Goal: Task Accomplishment & Management: Contribute content

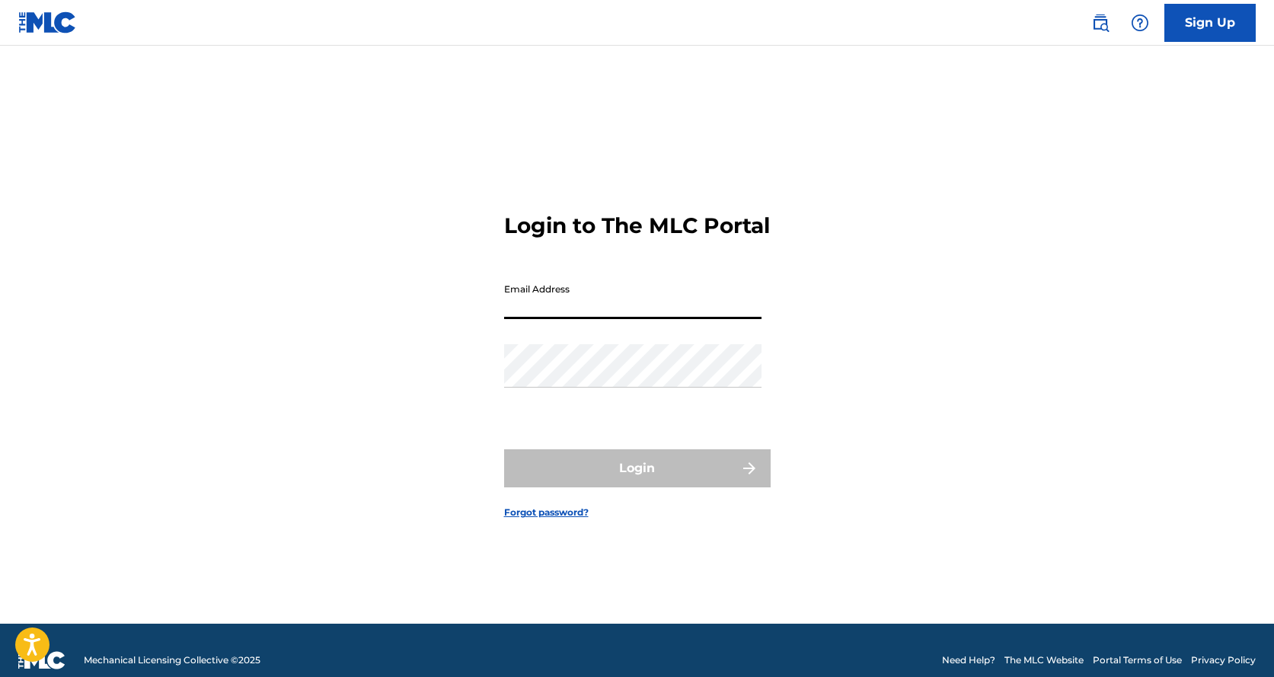
click at [648, 314] on input "Email Address" at bounding box center [632, 297] width 257 height 43
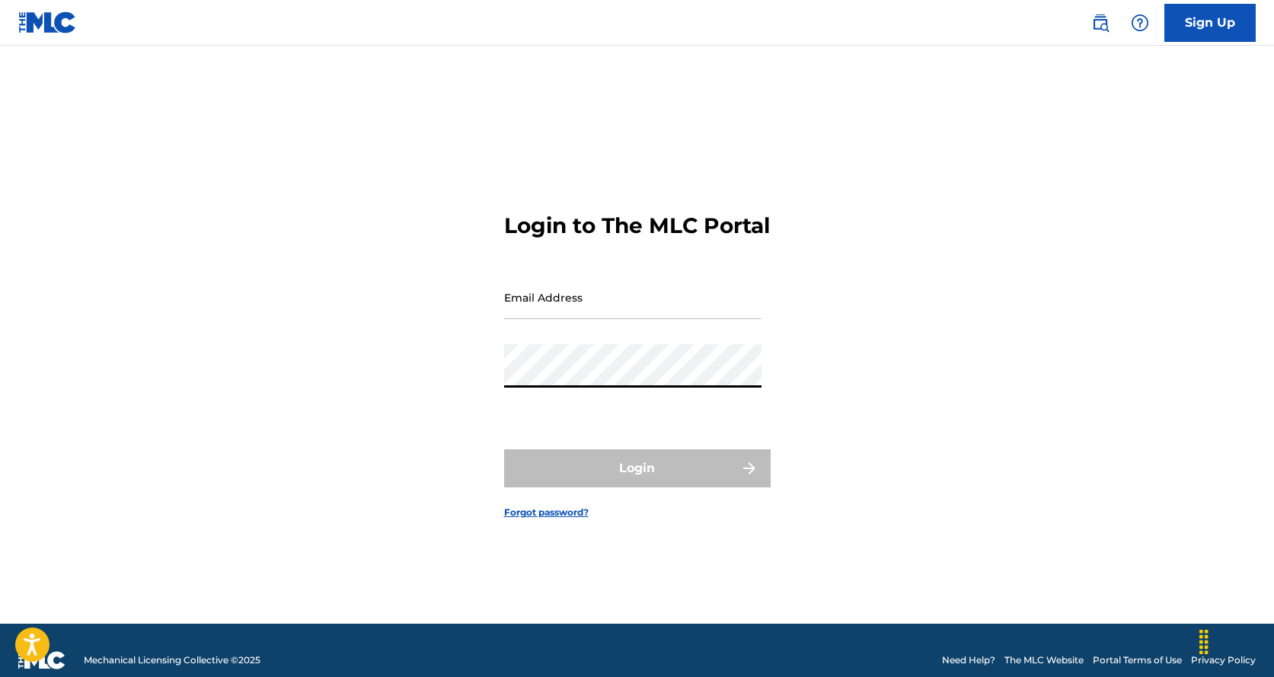
type input "[EMAIL_ADDRESS][DOMAIN_NAME]"
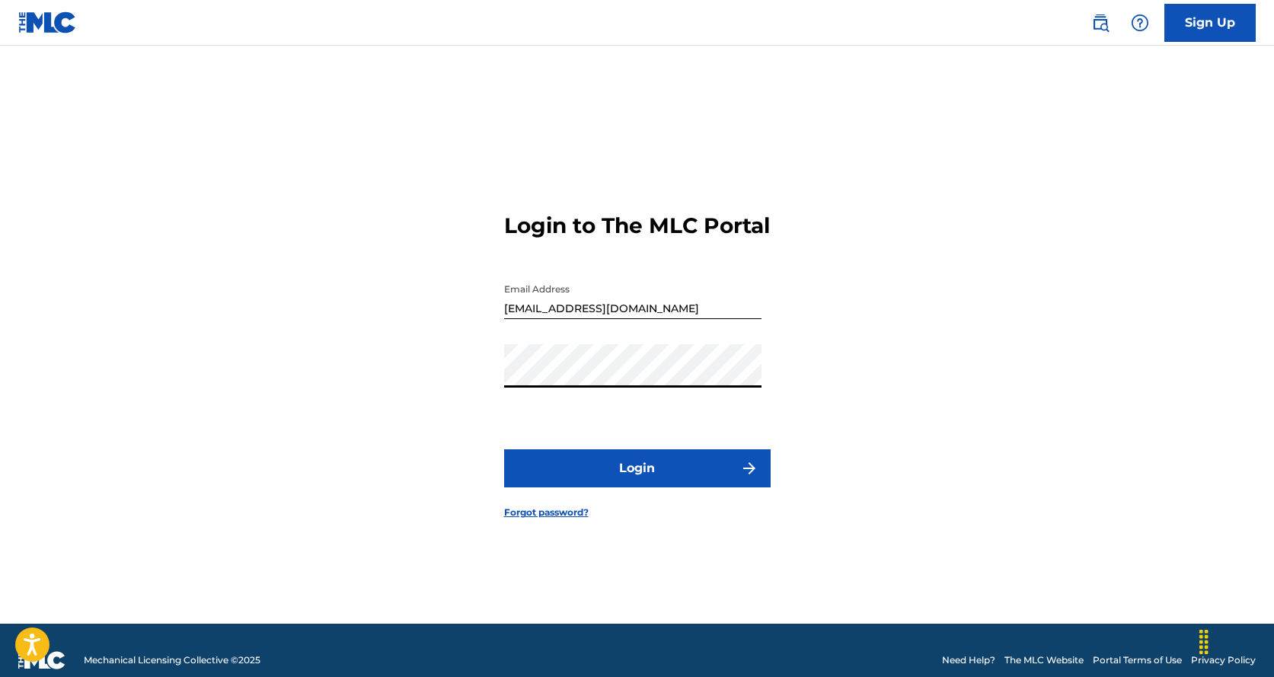
click at [625, 486] on button "Login" at bounding box center [637, 468] width 266 height 38
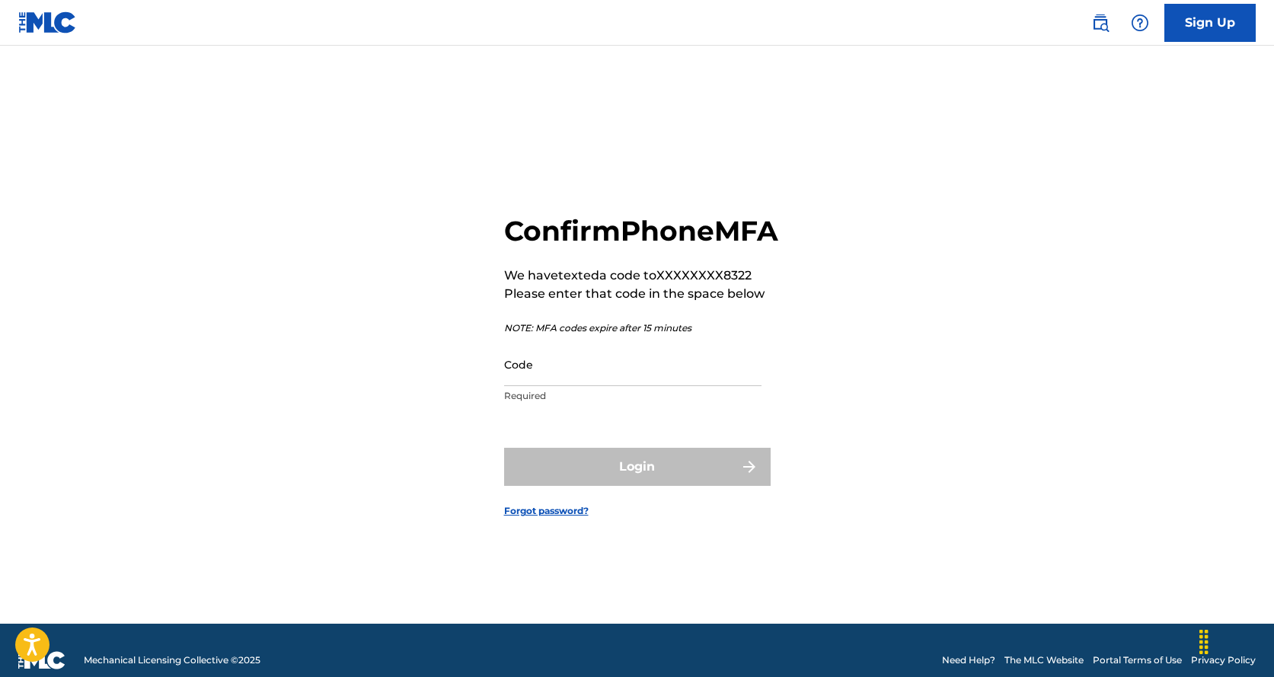
click at [562, 386] on input "Code" at bounding box center [632, 364] width 257 height 43
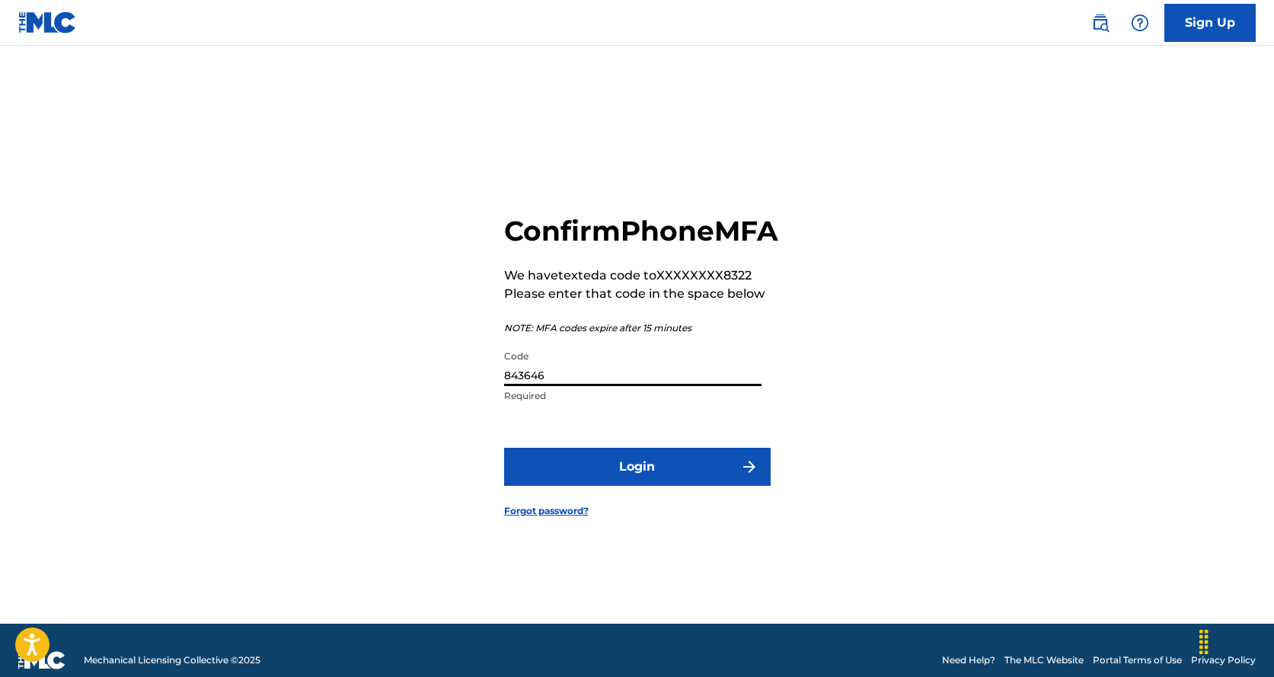
type input "843646"
click at [614, 473] on button "Login" at bounding box center [637, 467] width 266 height 38
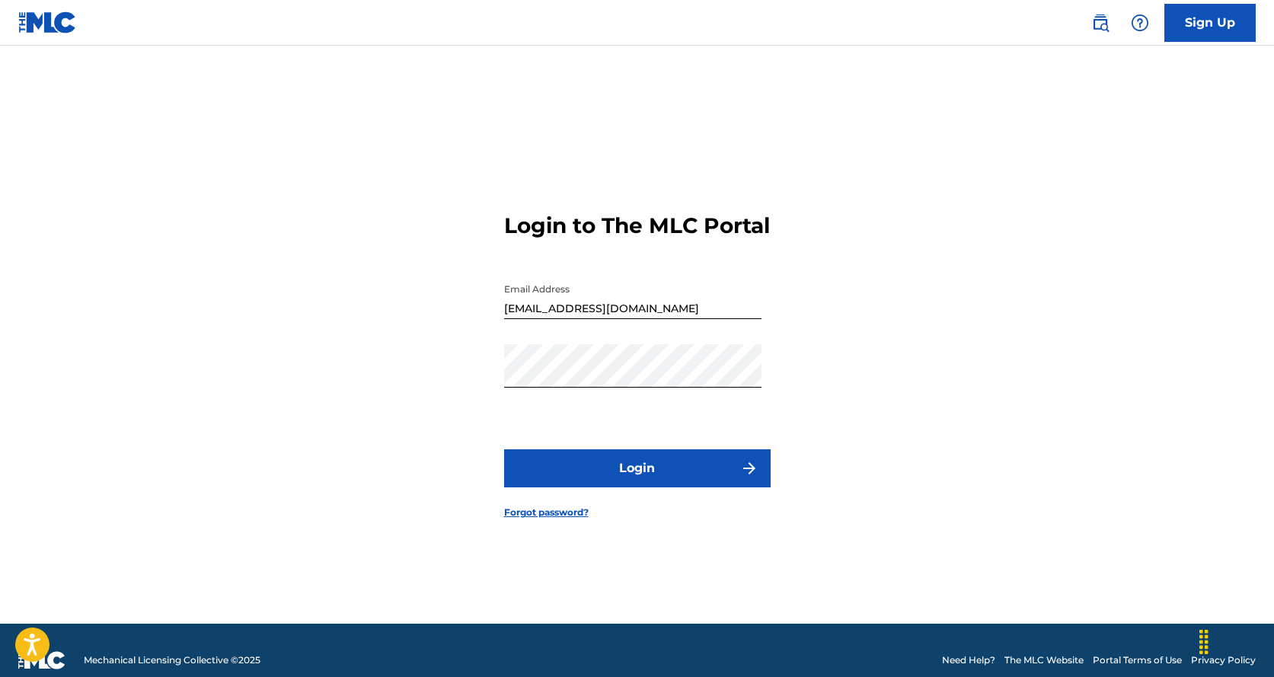
click at [664, 487] on button "Login" at bounding box center [637, 468] width 266 height 38
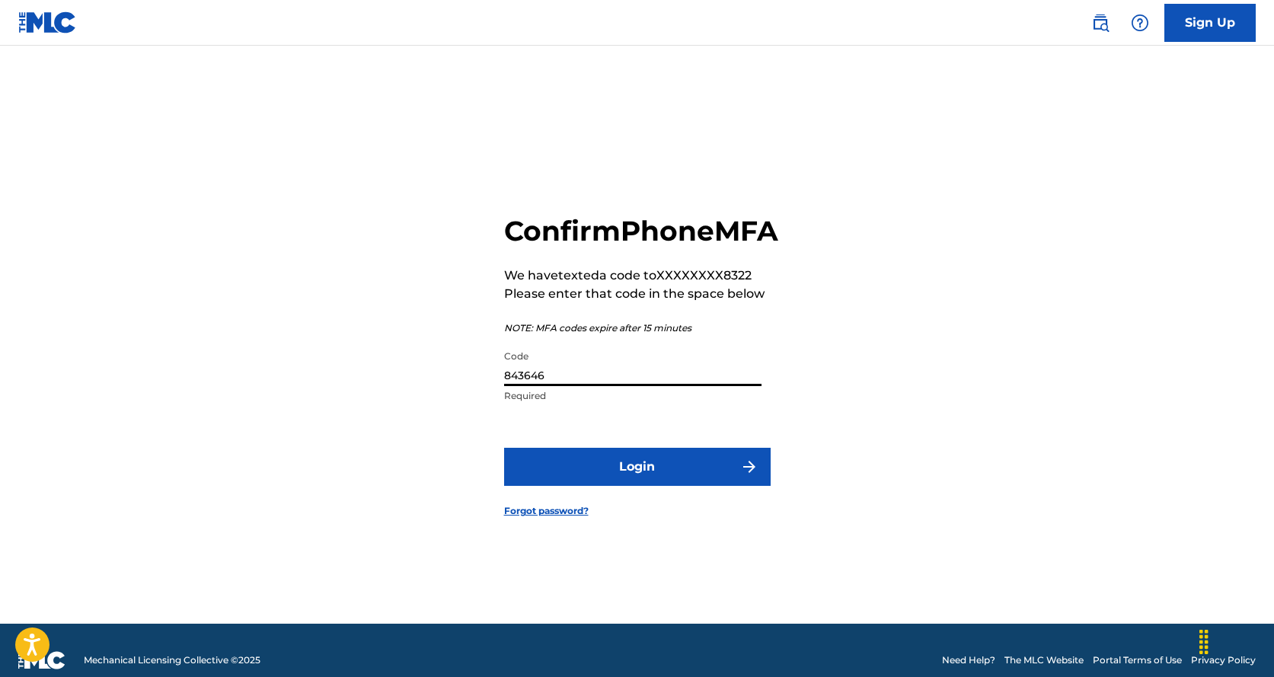
click at [614, 386] on input "843646" at bounding box center [632, 364] width 257 height 43
drag, startPoint x: 614, startPoint y: 398, endPoint x: 499, endPoint y: 397, distance: 115.7
click at [499, 397] on div "Confirm Phone MFA We have texted a code to XXXXXXXX8322 Please enter that code …" at bounding box center [637, 354] width 1066 height 540
type input "849646"
click at [661, 483] on button "Login" at bounding box center [637, 467] width 266 height 38
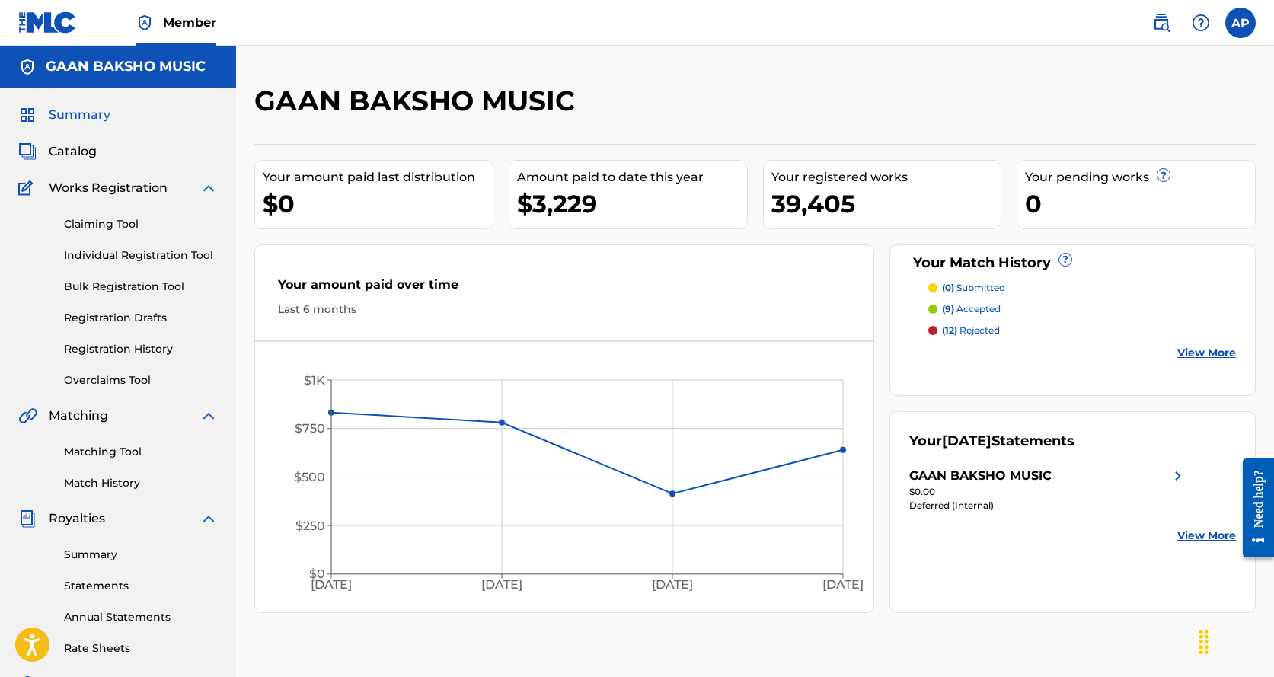
click at [161, 290] on link "Bulk Registration Tool" at bounding box center [141, 287] width 154 height 16
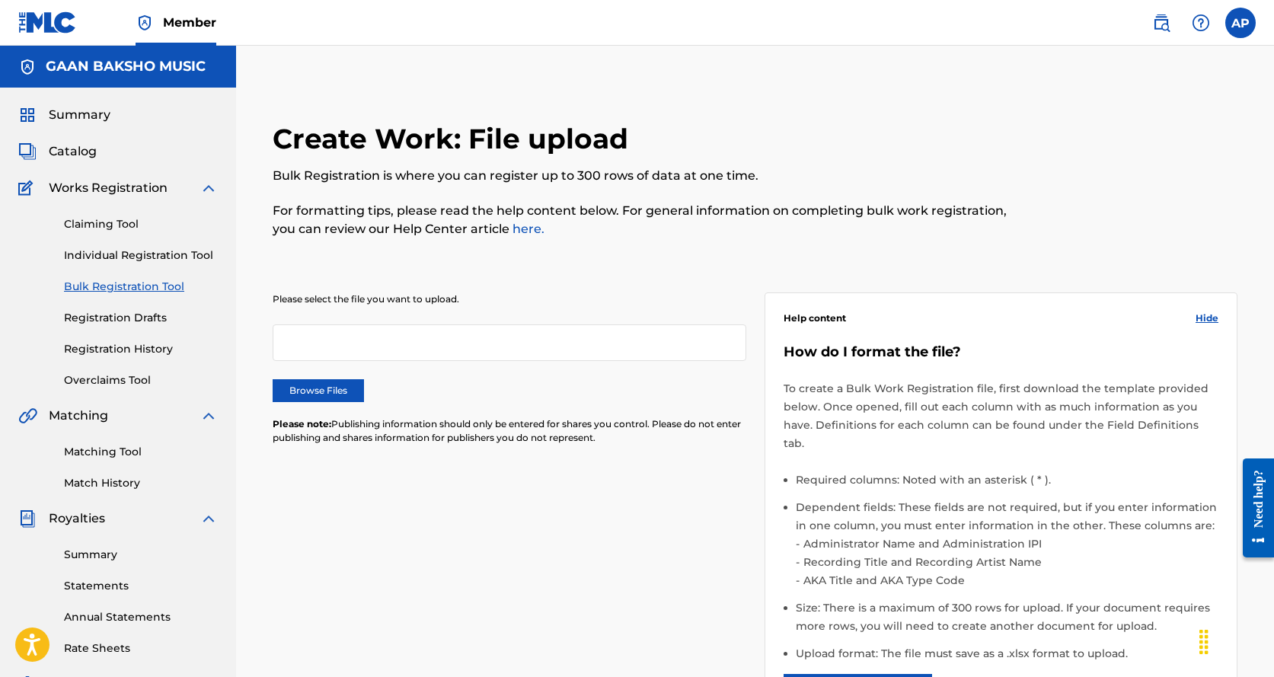
click at [304, 391] on label "Browse Files" at bounding box center [318, 390] width 91 height 23
click at [0, 0] on input "Browse Files" at bounding box center [0, 0] width 0 height 0
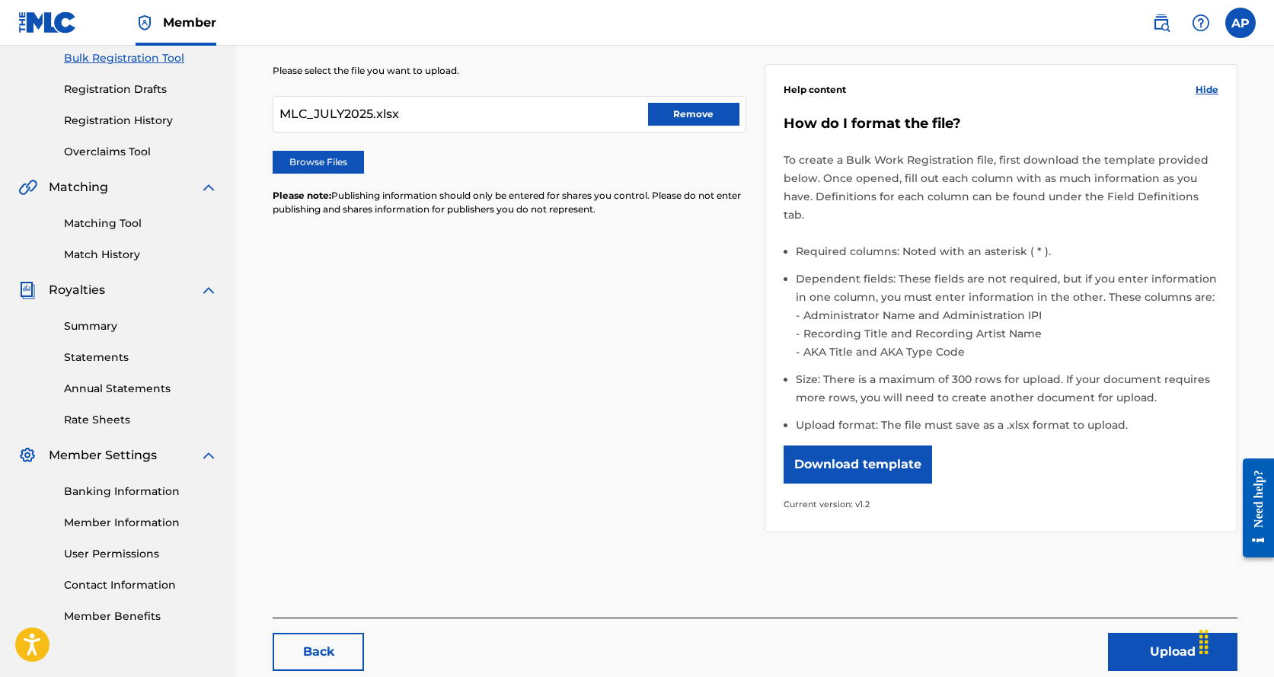
click at [1143, 633] on button "Upload" at bounding box center [1172, 652] width 129 height 38
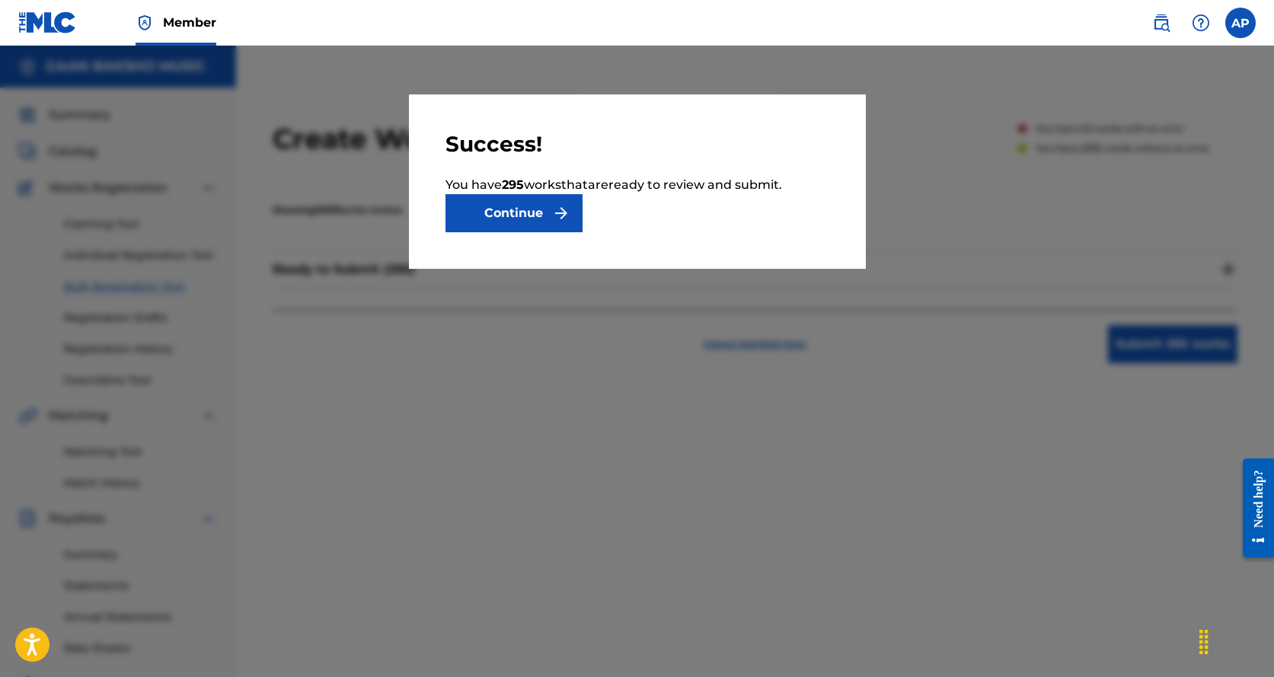
click at [535, 217] on button "Continue" at bounding box center [513, 213] width 137 height 38
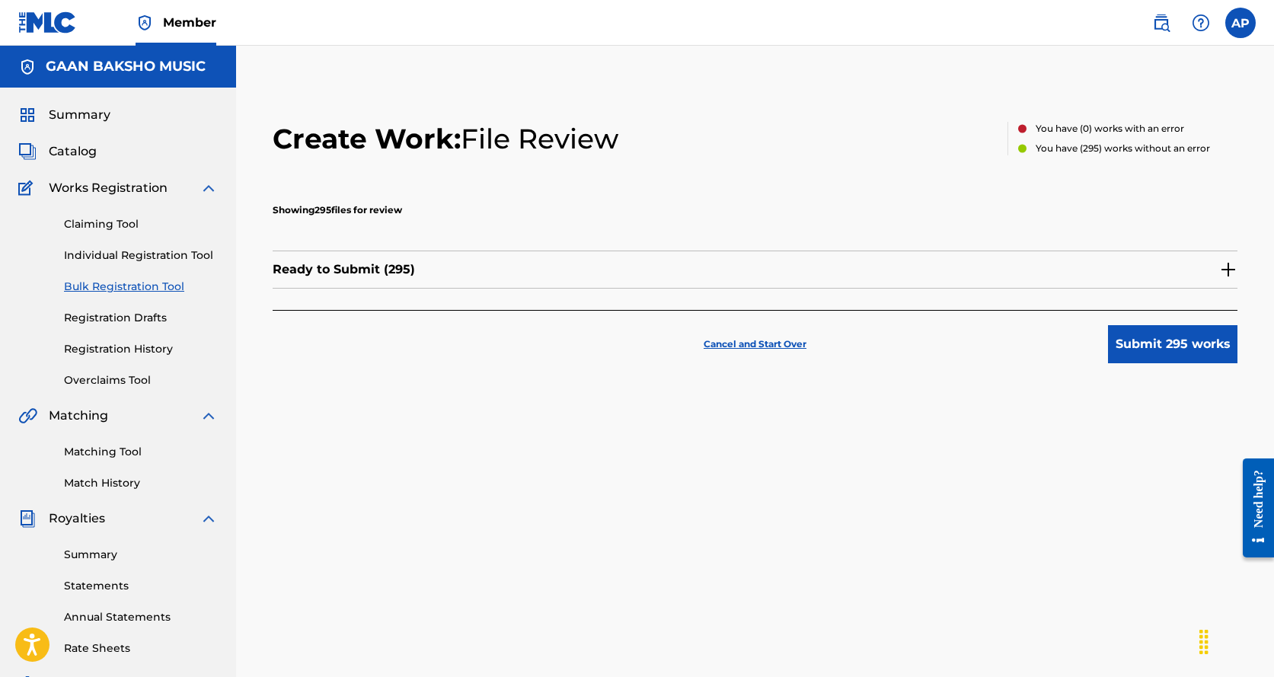
click at [1163, 340] on button "Submit 295 works" at bounding box center [1172, 344] width 129 height 38
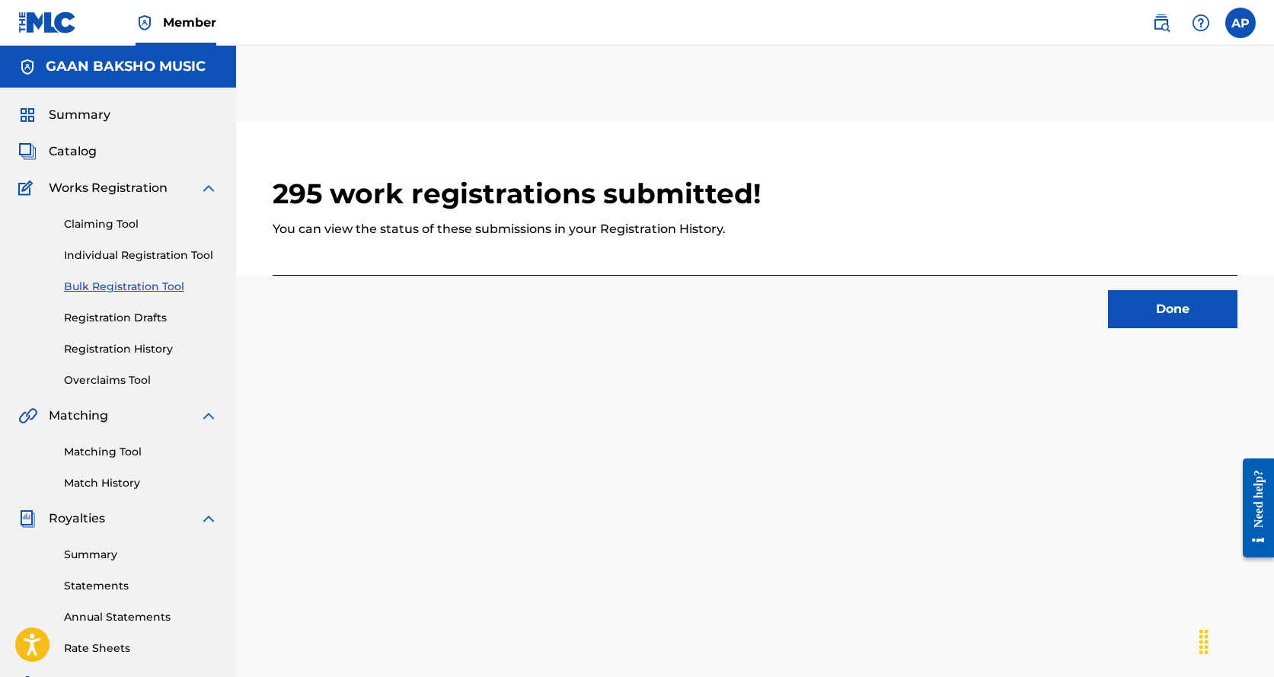
click at [1168, 306] on button "Done" at bounding box center [1172, 309] width 129 height 38
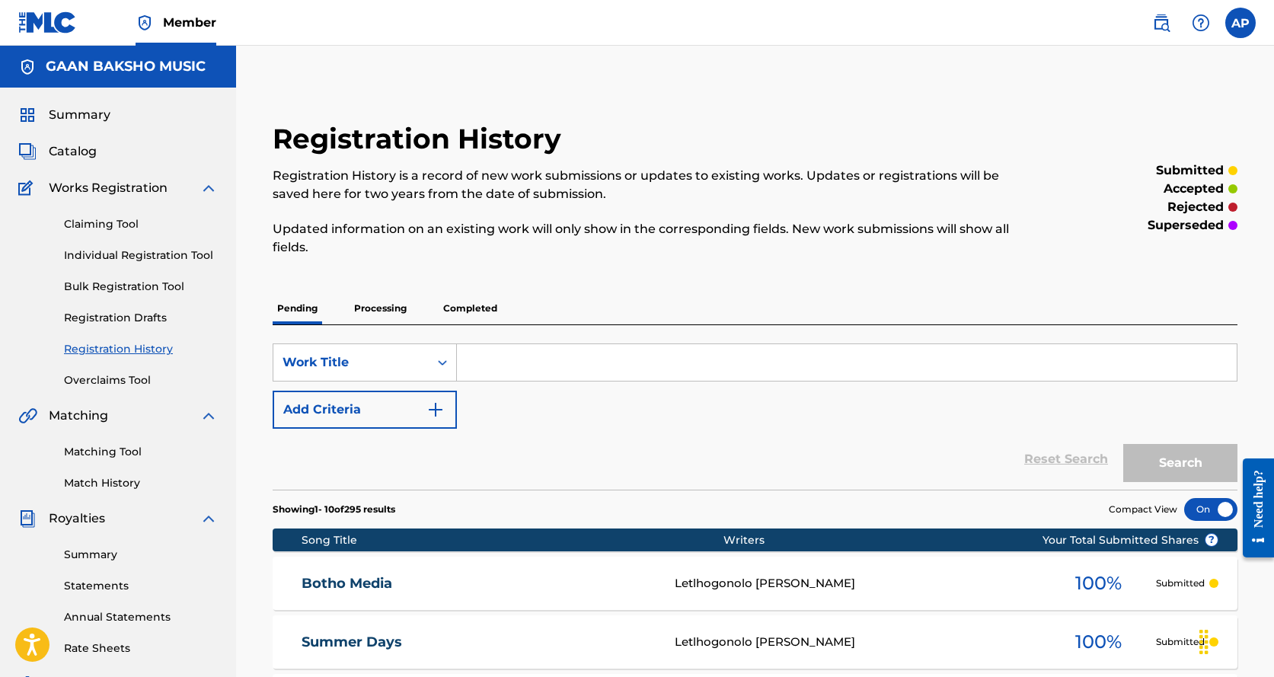
click at [148, 287] on link "Bulk Registration Tool" at bounding box center [141, 287] width 154 height 16
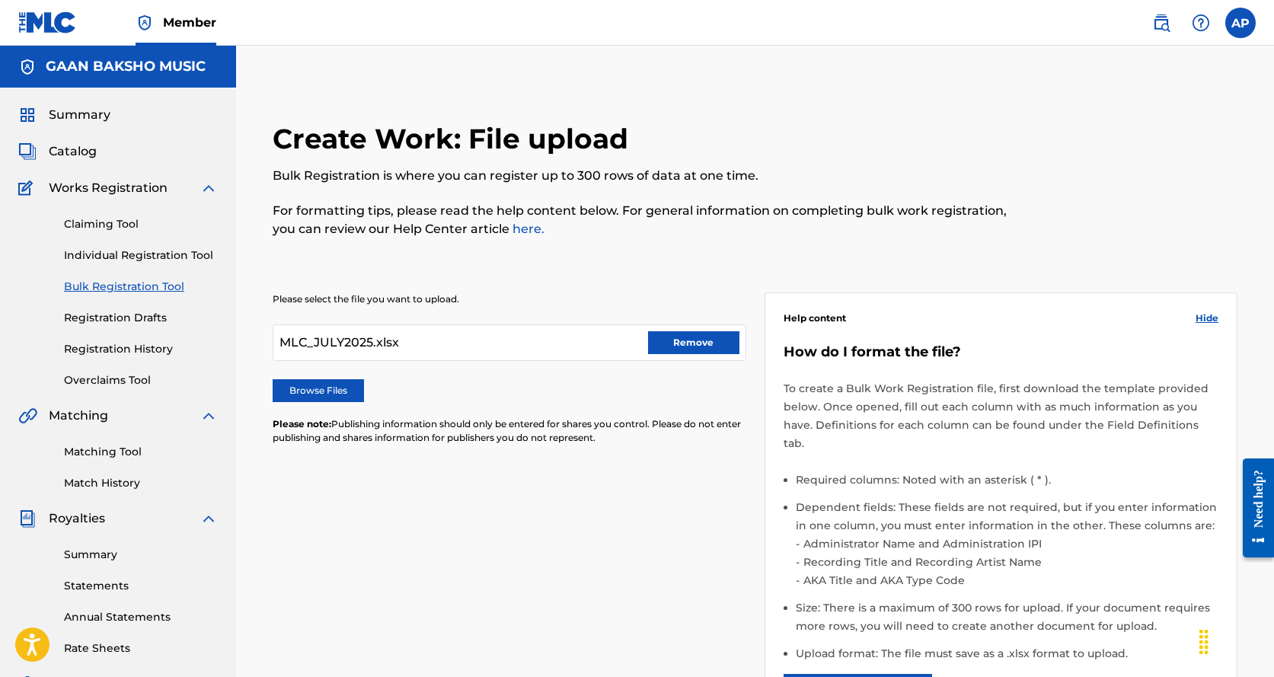
click at [700, 349] on button "Remove" at bounding box center [693, 342] width 91 height 23
click at [319, 394] on label "Browse Files" at bounding box center [318, 390] width 91 height 23
click at [0, 0] on input "Browse Files" at bounding box center [0, 0] width 0 height 0
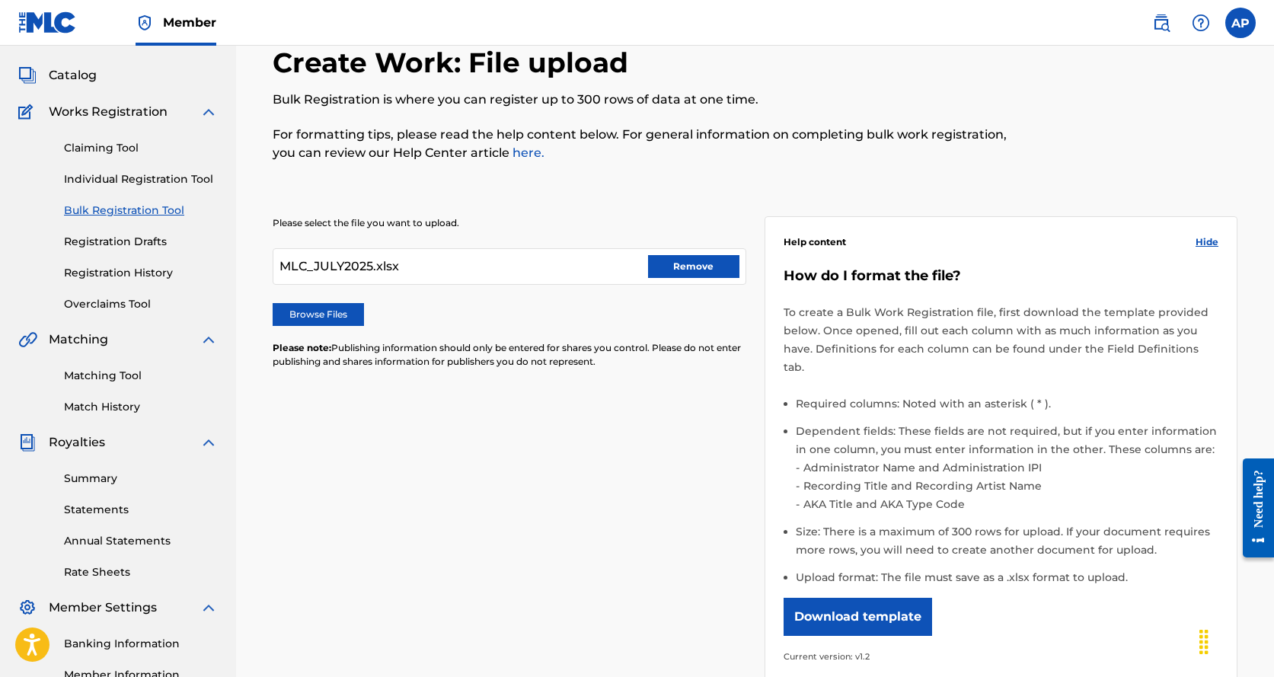
scroll to position [292, 0]
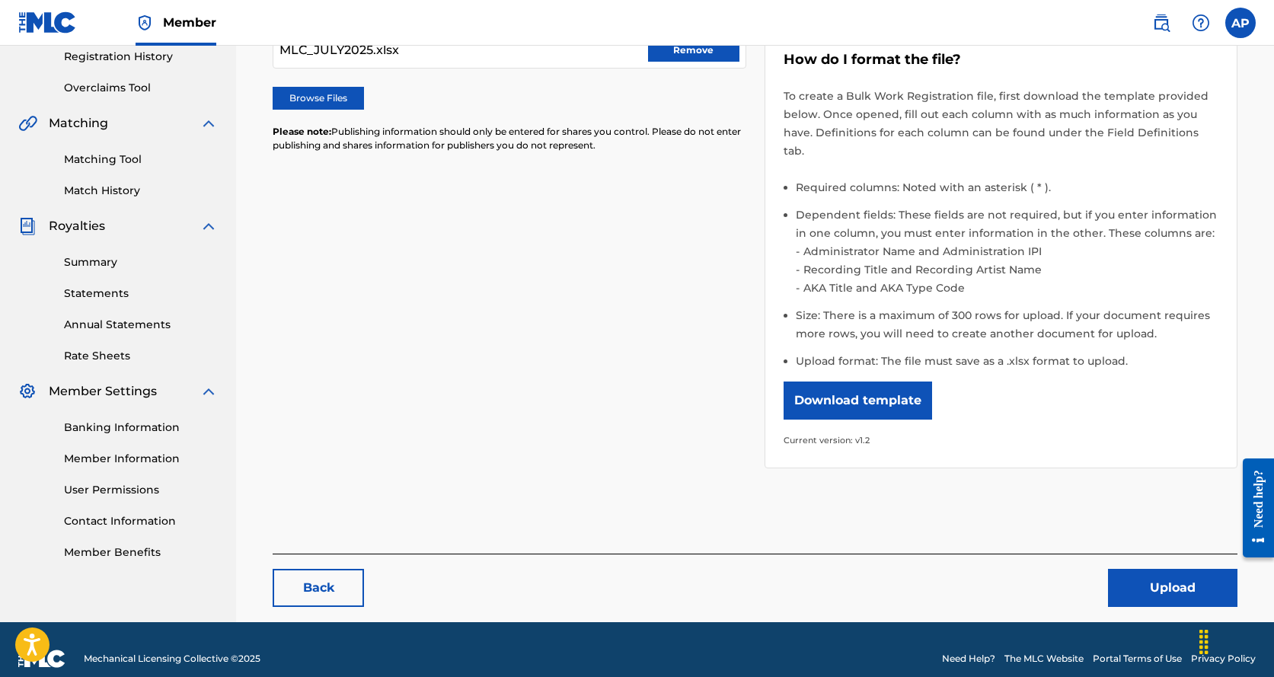
click at [1146, 571] on button "Upload" at bounding box center [1172, 588] width 129 height 38
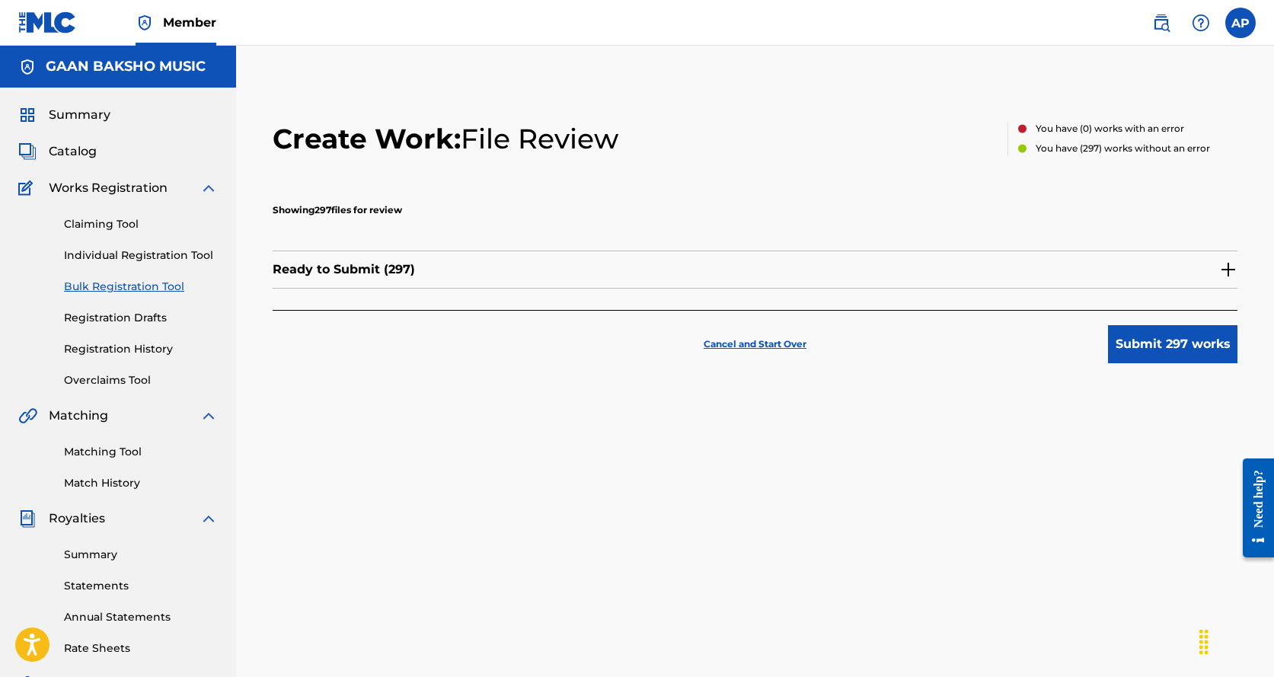
click at [1150, 346] on button "Submit 297 works" at bounding box center [1172, 344] width 129 height 38
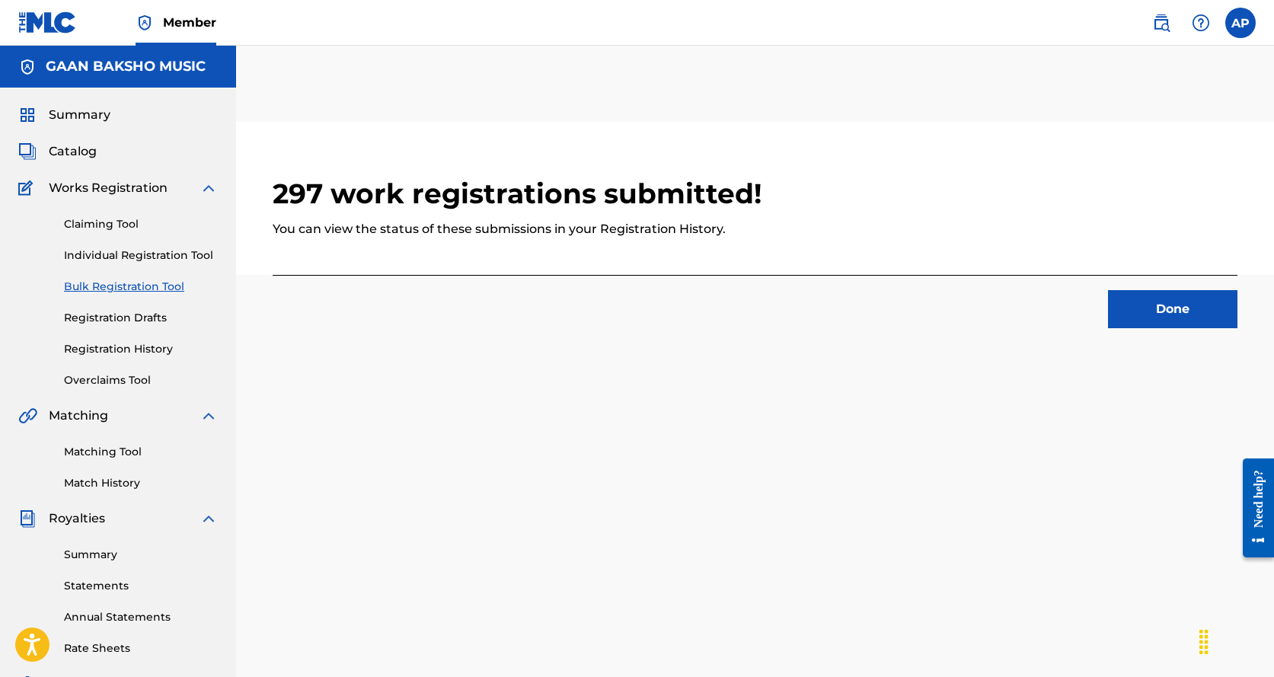
click at [1152, 308] on button "Done" at bounding box center [1172, 309] width 129 height 38
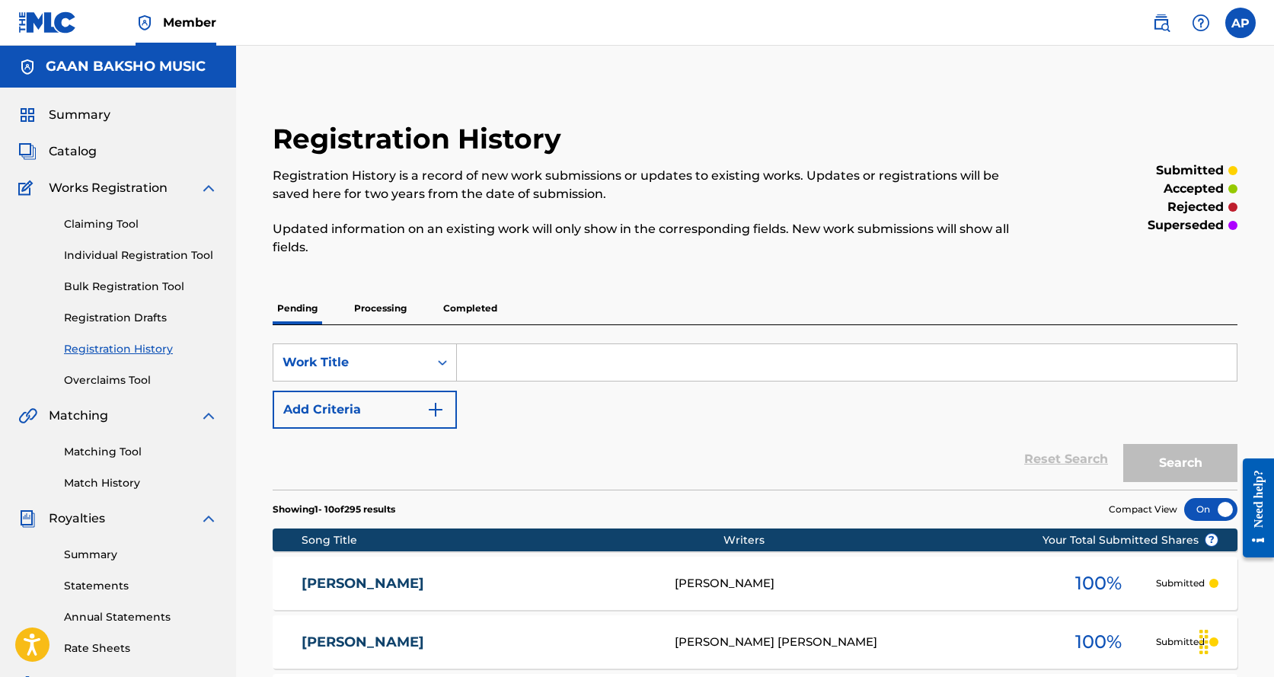
click at [159, 289] on link "Bulk Registration Tool" at bounding box center [141, 287] width 154 height 16
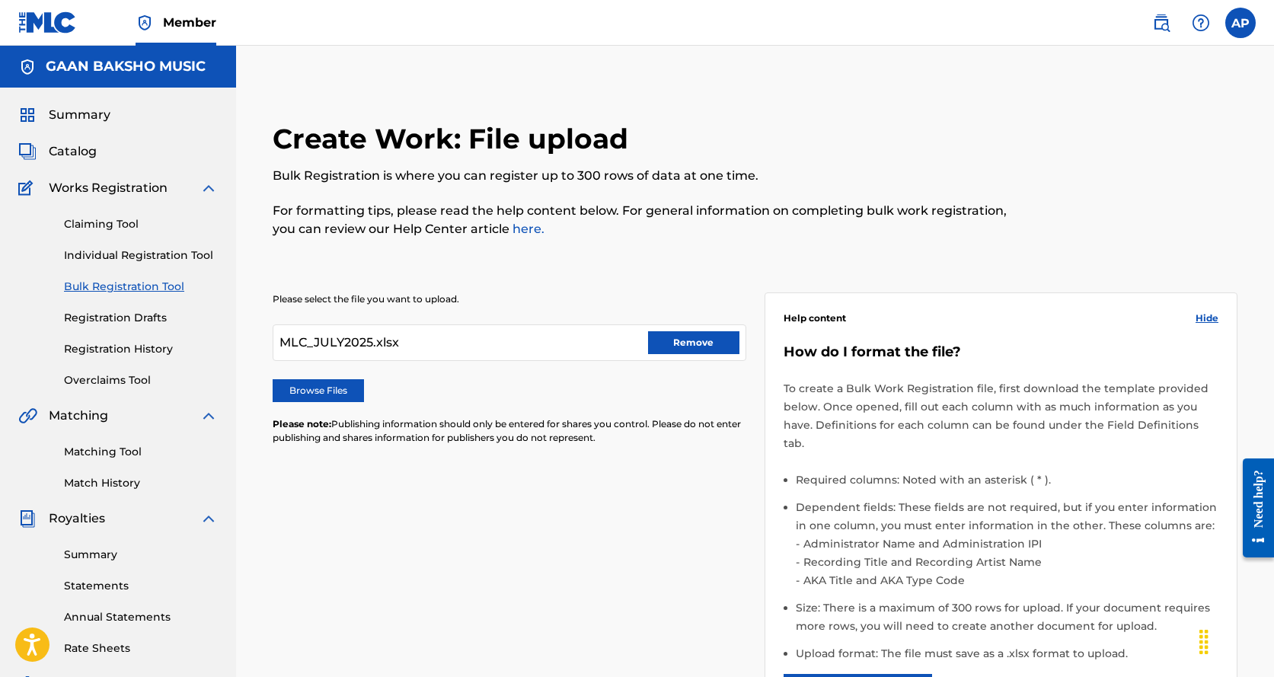
click at [689, 343] on button "Remove" at bounding box center [693, 342] width 91 height 23
click at [303, 391] on label "Browse Files" at bounding box center [318, 390] width 91 height 23
click at [0, 0] on input "Browse Files" at bounding box center [0, 0] width 0 height 0
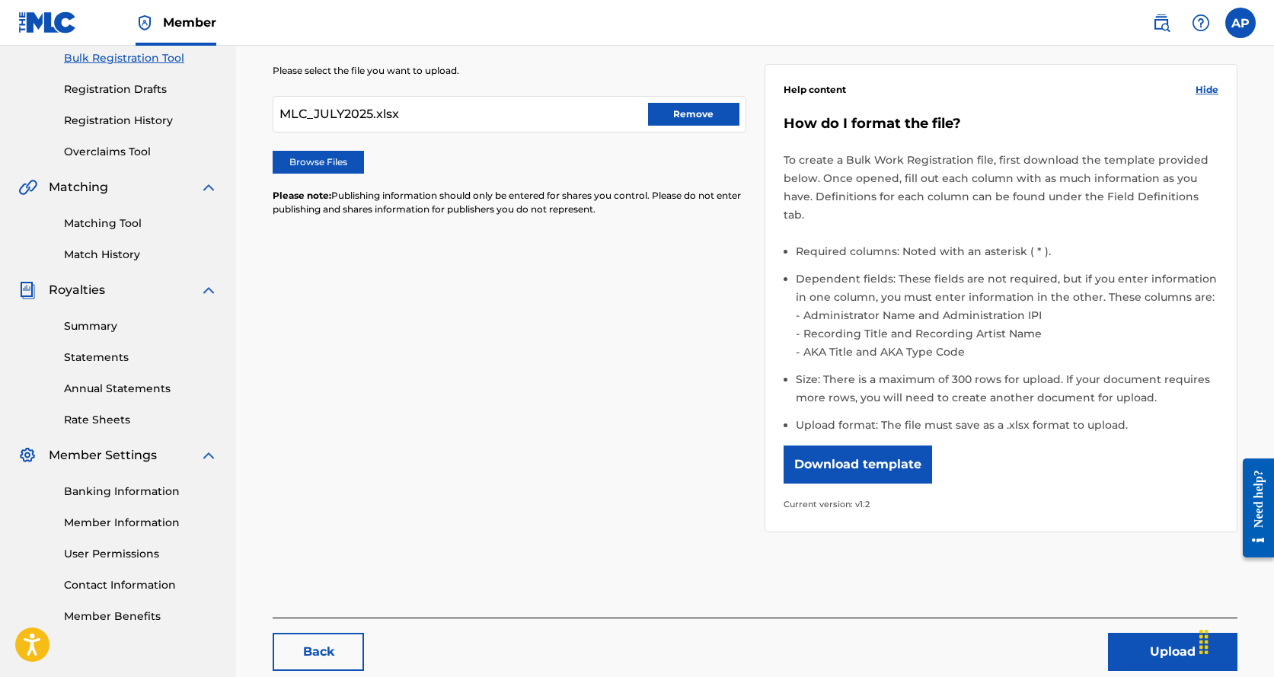
click at [1153, 633] on button "Upload" at bounding box center [1172, 652] width 129 height 38
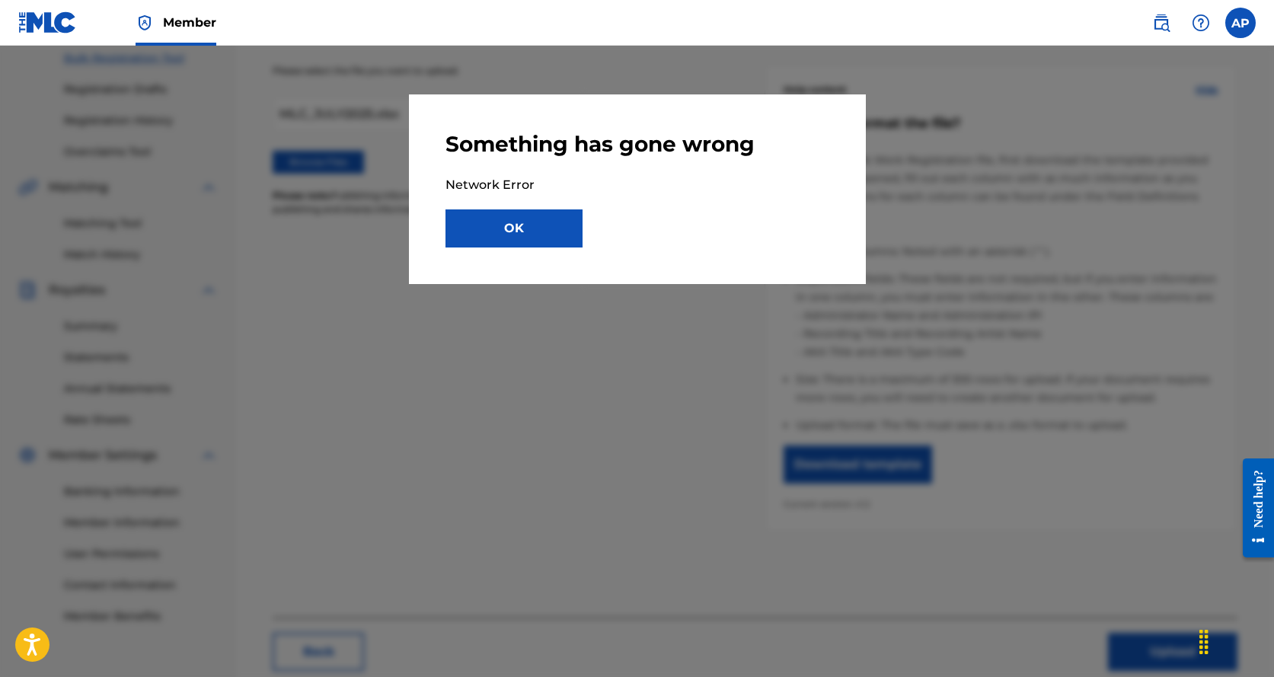
click at [509, 224] on button "OK" at bounding box center [513, 228] width 137 height 38
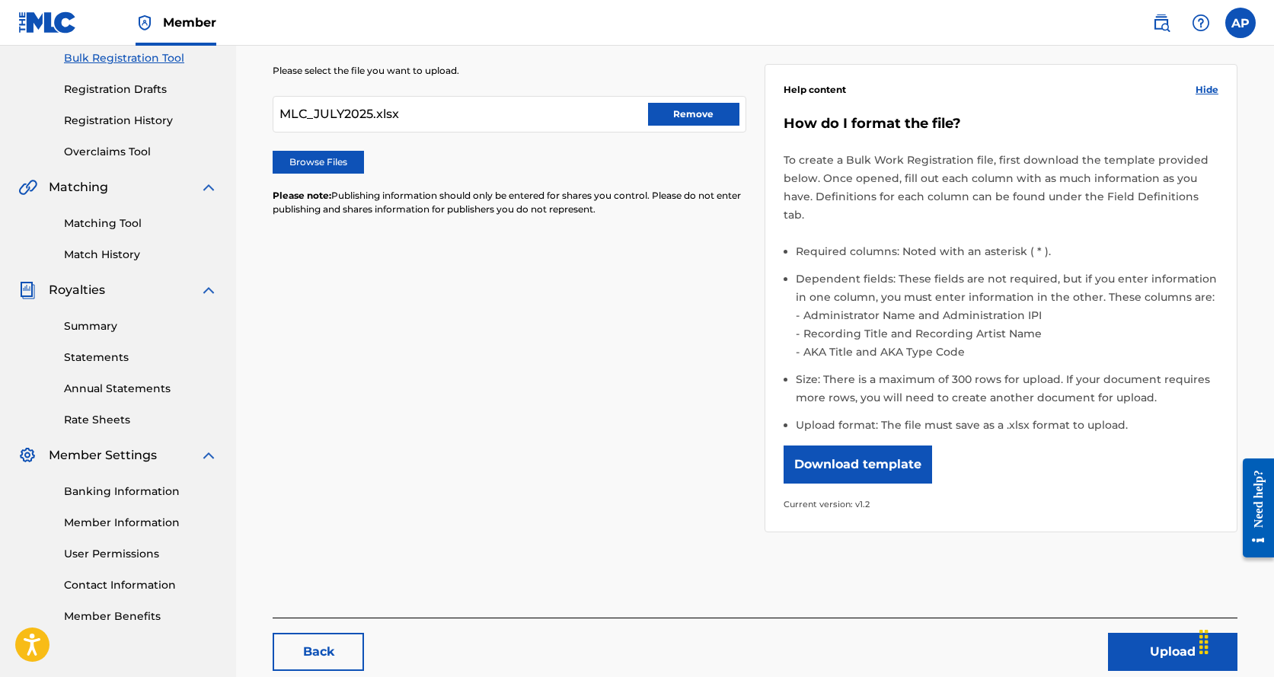
click at [694, 115] on button "Remove" at bounding box center [693, 114] width 91 height 23
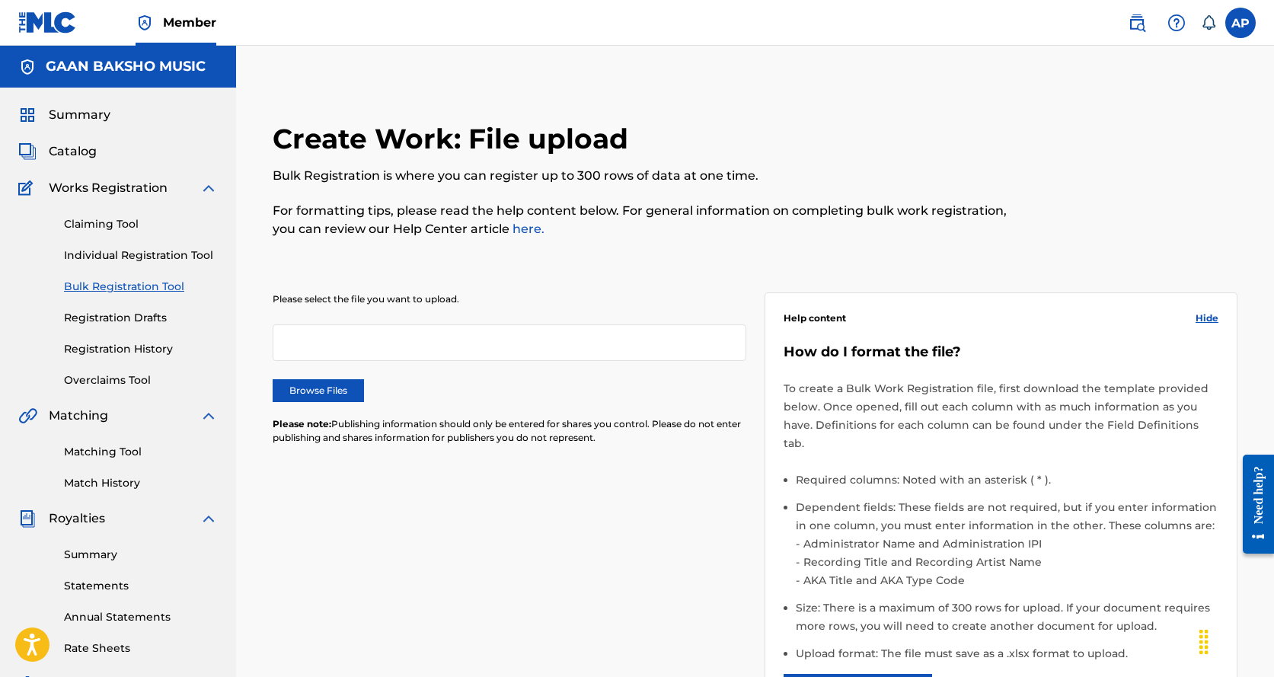
click at [344, 397] on label "Browse Files" at bounding box center [318, 390] width 91 height 23
click at [0, 0] on input "Browse Files" at bounding box center [0, 0] width 0 height 0
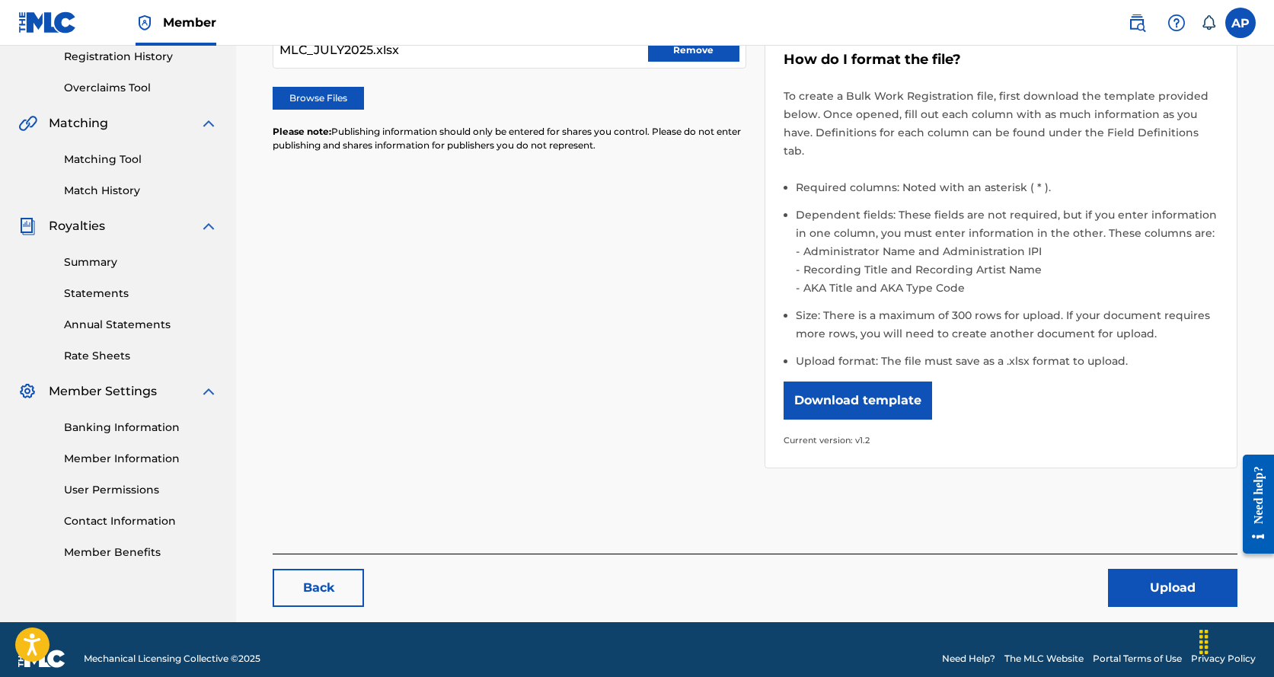
click at [1127, 569] on button "Upload" at bounding box center [1172, 588] width 129 height 38
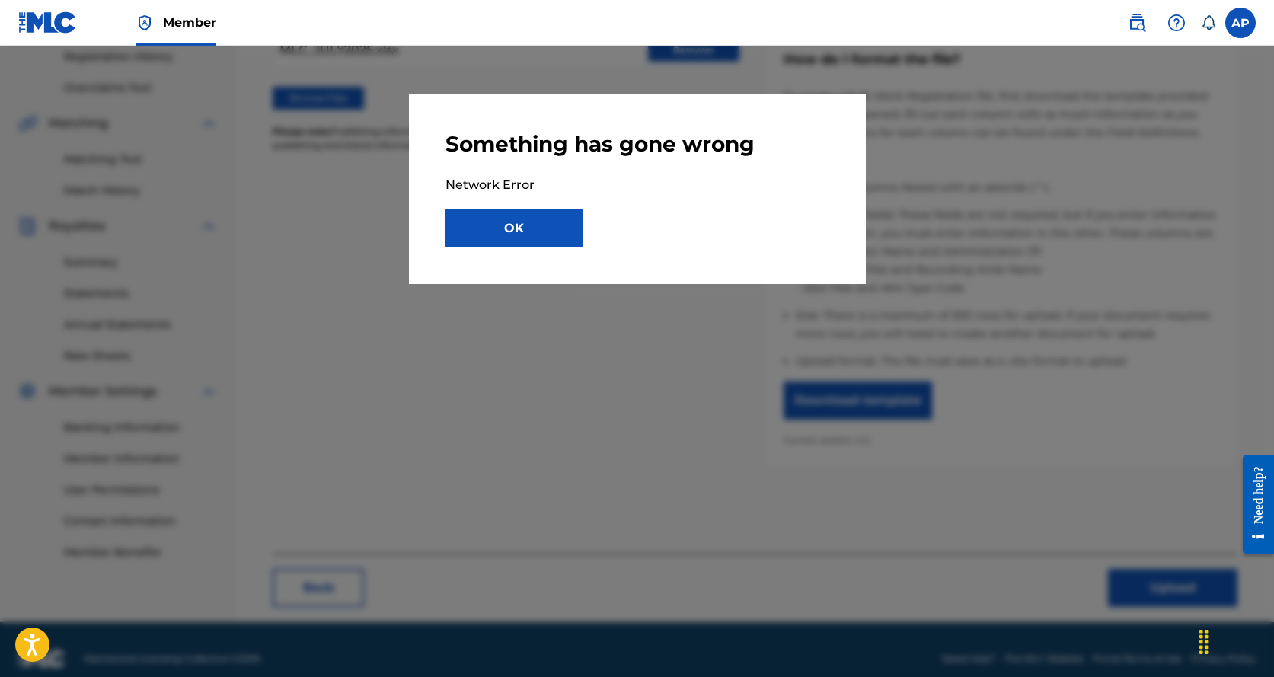
click at [528, 229] on button "OK" at bounding box center [513, 228] width 137 height 38
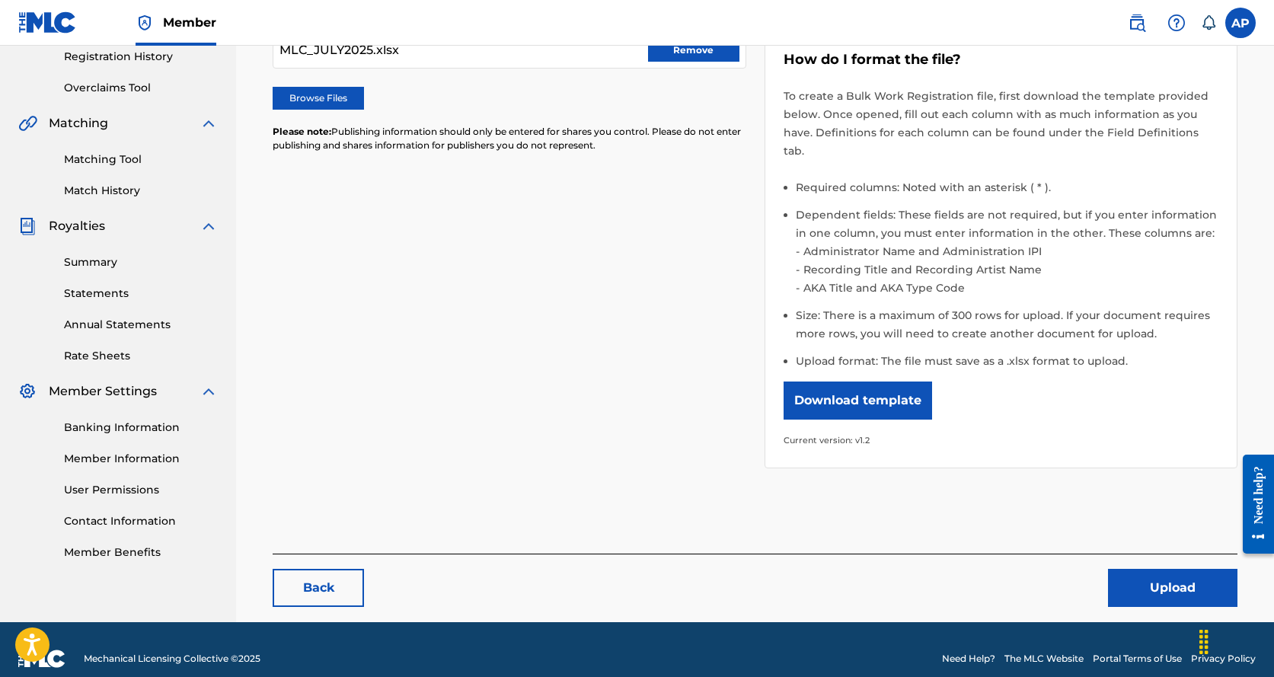
scroll to position [0, 0]
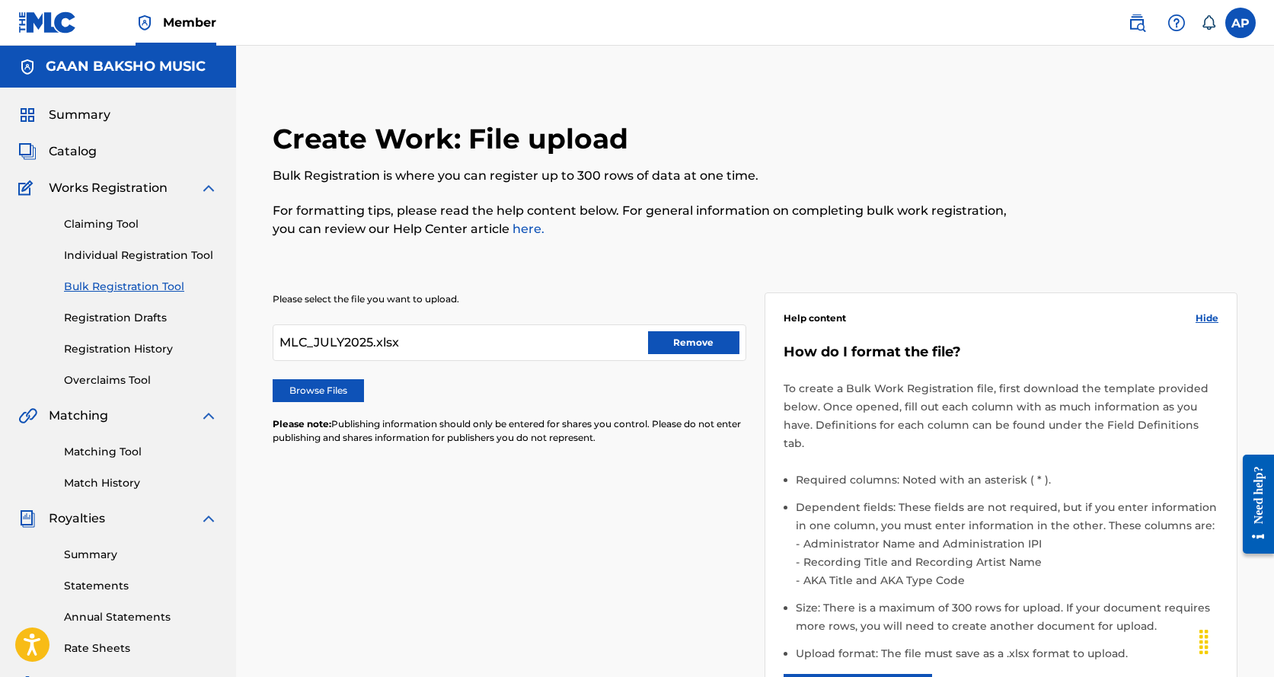
click at [668, 343] on button "Remove" at bounding box center [693, 342] width 91 height 23
click at [332, 391] on label "Browse Files" at bounding box center [318, 390] width 91 height 23
click at [0, 0] on input "Browse Files" at bounding box center [0, 0] width 0 height 0
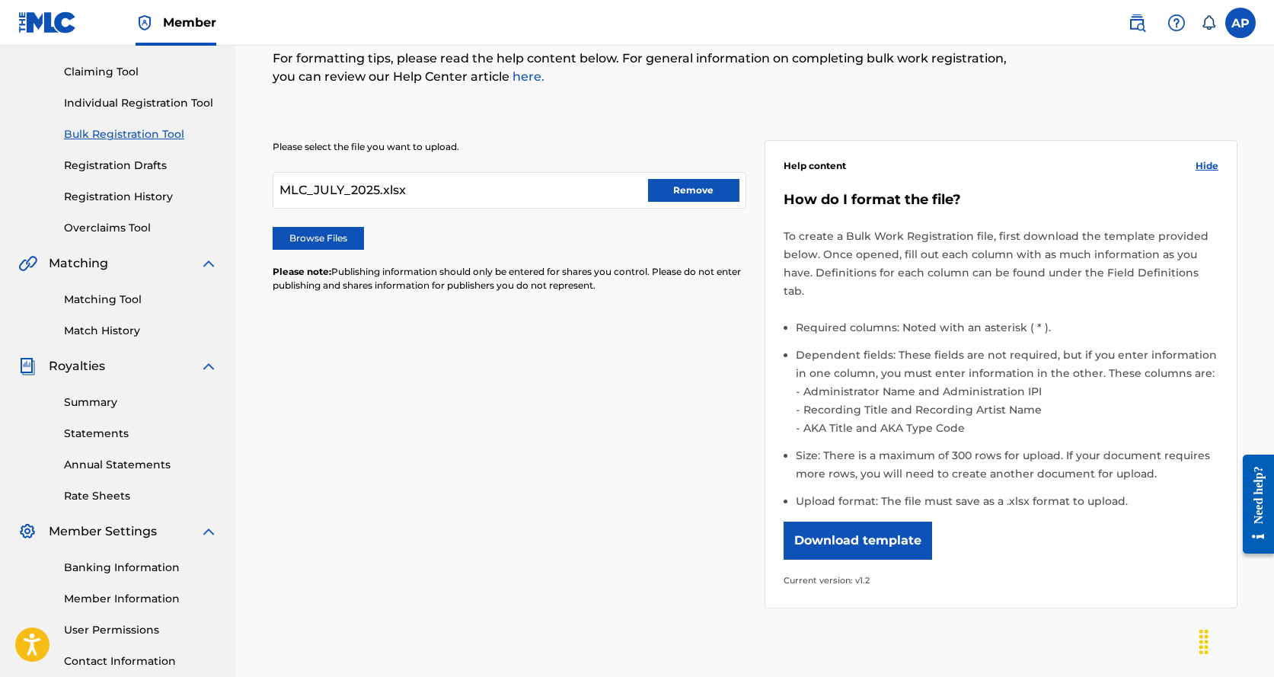
scroll to position [228, 0]
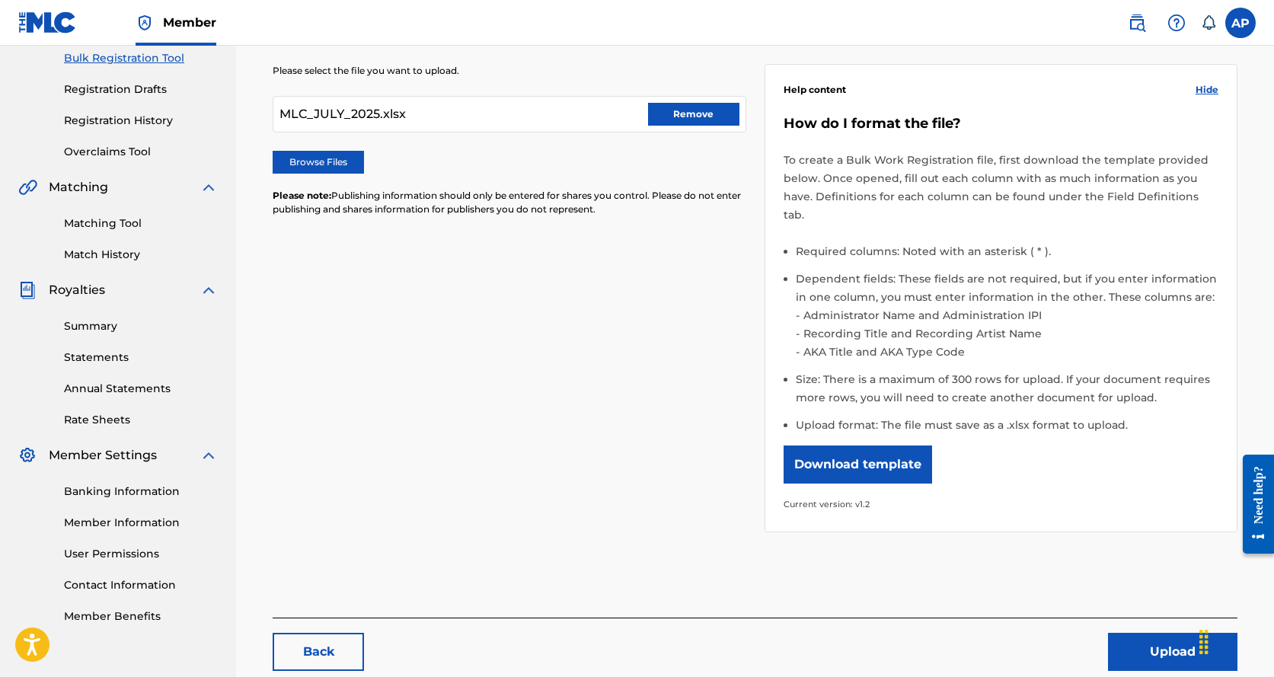
click at [1140, 635] on button "Upload" at bounding box center [1172, 652] width 129 height 38
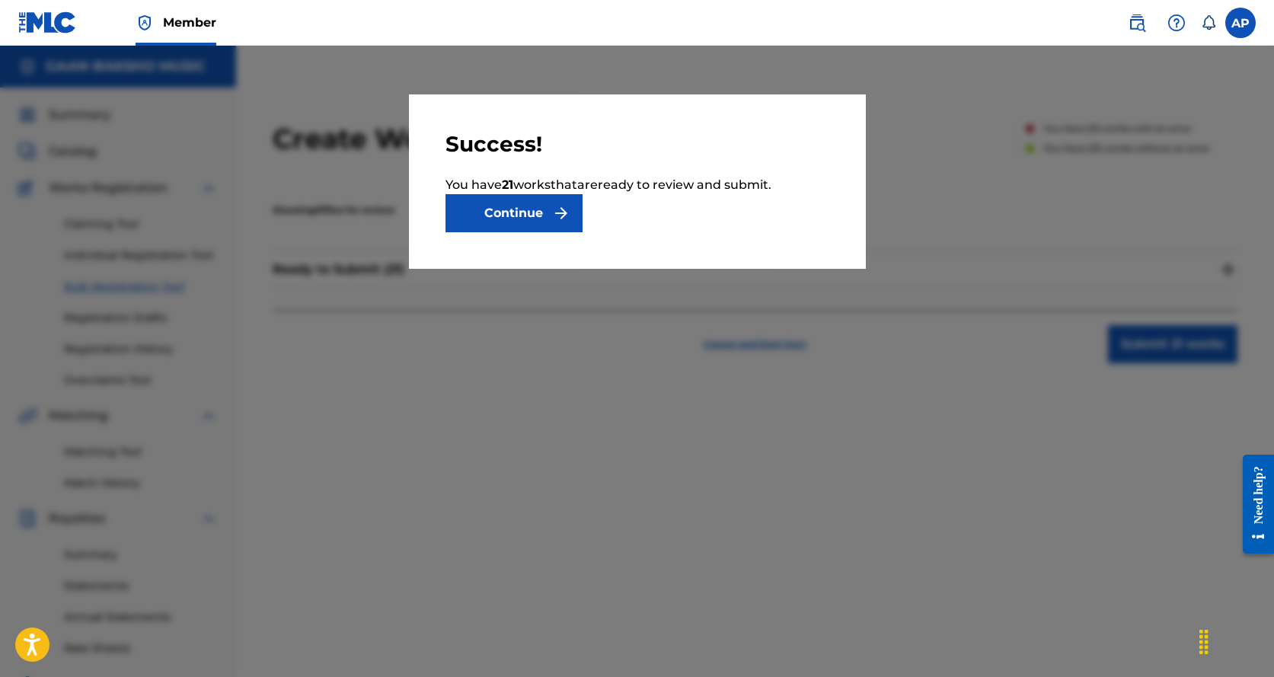
click at [534, 213] on button "Continue" at bounding box center [513, 213] width 137 height 38
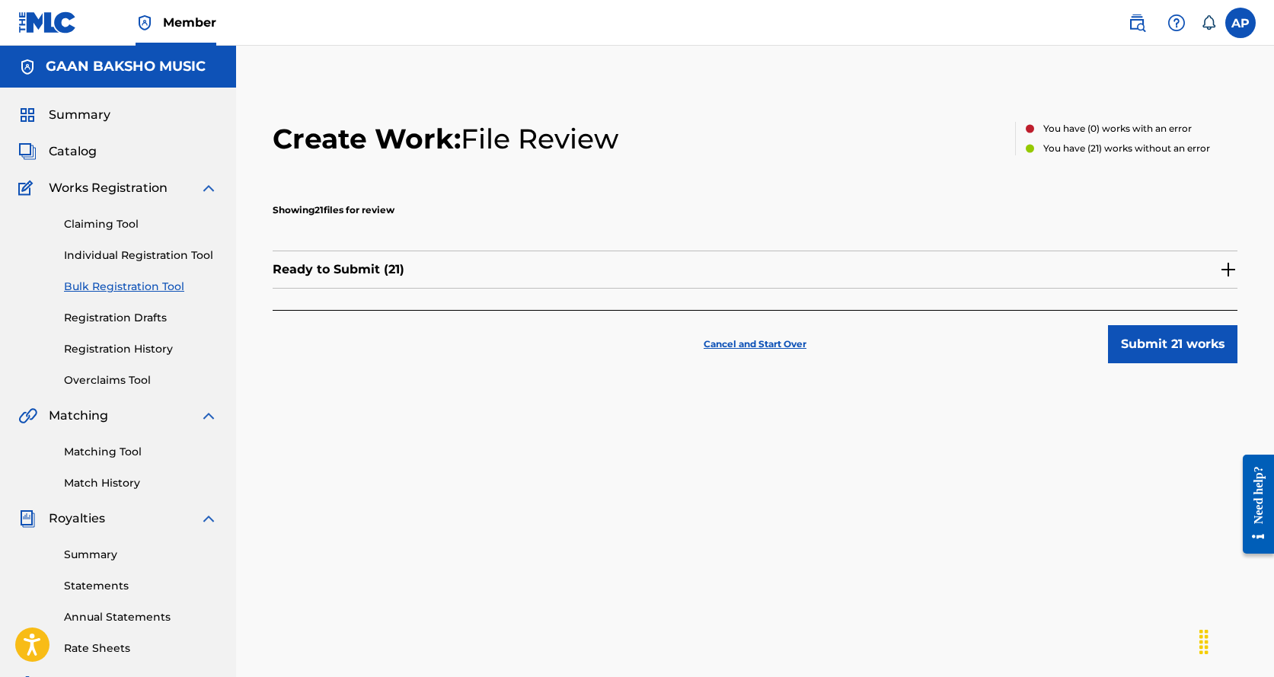
click at [1174, 352] on button "Submit 21 works" at bounding box center [1172, 344] width 129 height 38
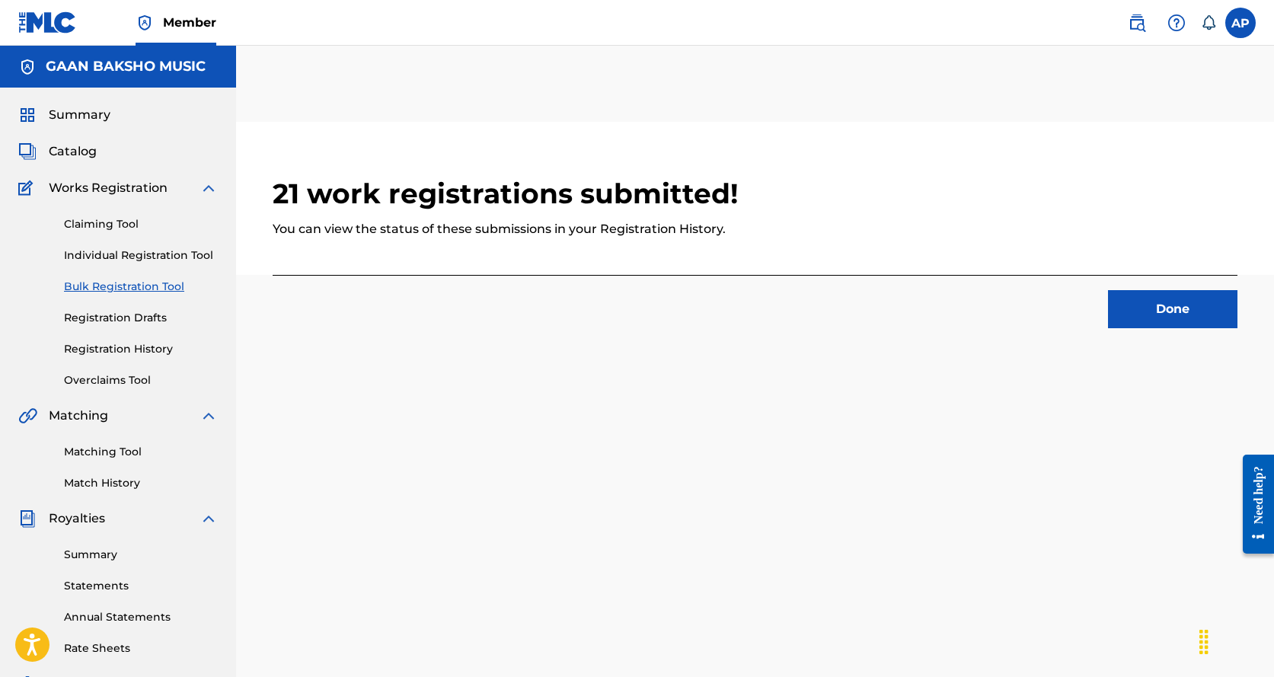
drag, startPoint x: 1148, startPoint y: 315, endPoint x: 1271, endPoint y: 206, distance: 163.9
click at [1148, 315] on button "Done" at bounding box center [1172, 309] width 129 height 38
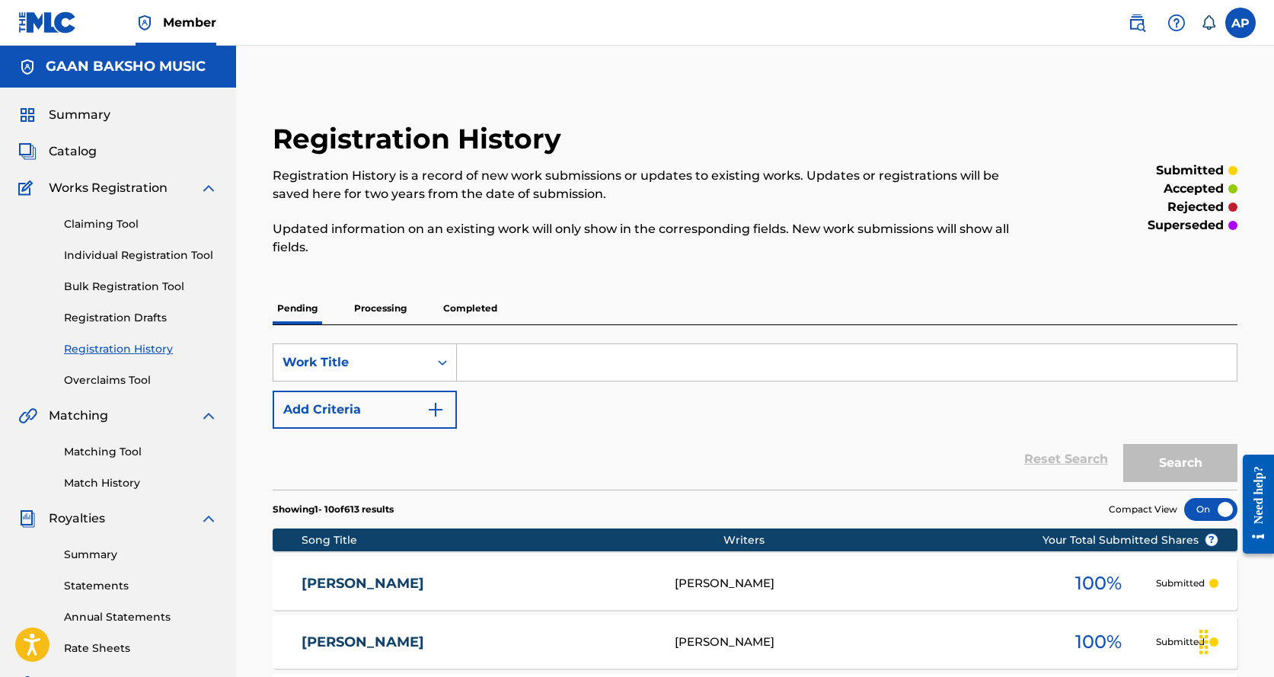
click at [1251, 24] on label at bounding box center [1240, 23] width 30 height 30
click at [1240, 23] on input "AP Alvin Pandey info@gaanbaksho.com Notification Preferences Profile Log out" at bounding box center [1240, 23] width 0 height 0
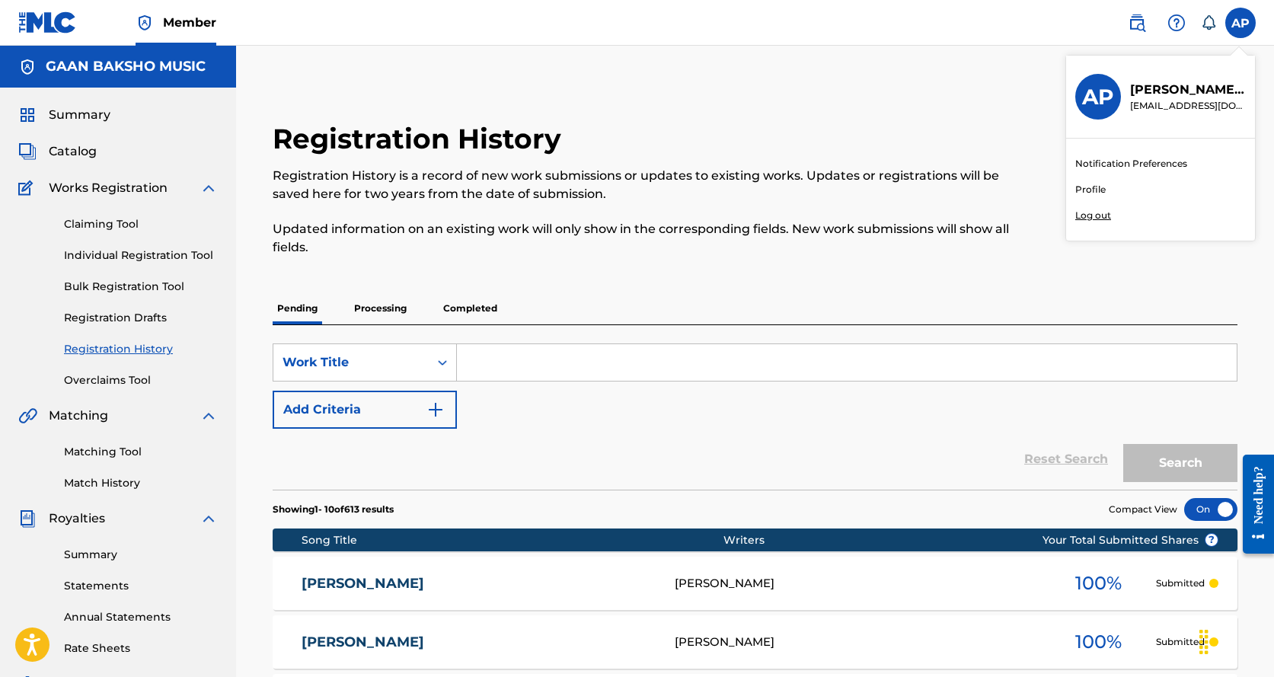
click at [1101, 218] on p "Log out" at bounding box center [1093, 216] width 36 height 14
click at [1240, 23] on input "AP Alvin Pandey info@gaanbaksho.com Notification Preferences Profile Log out" at bounding box center [1240, 23] width 0 height 0
